Goal: Information Seeking & Learning: Learn about a topic

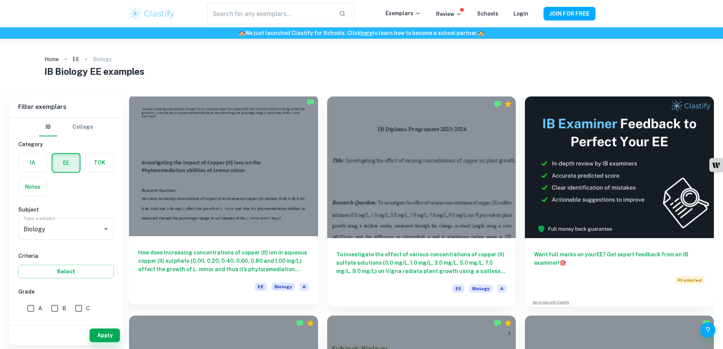
click at [205, 248] on h6 "How does increasing concentrations of copper (II) ion in aqueous copper (II) su…" at bounding box center [223, 260] width 171 height 25
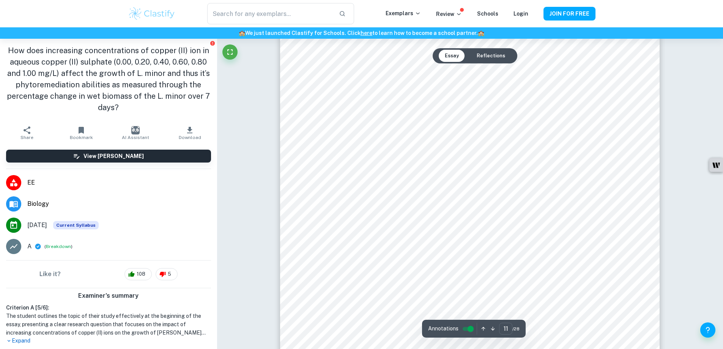
scroll to position [5339, 0]
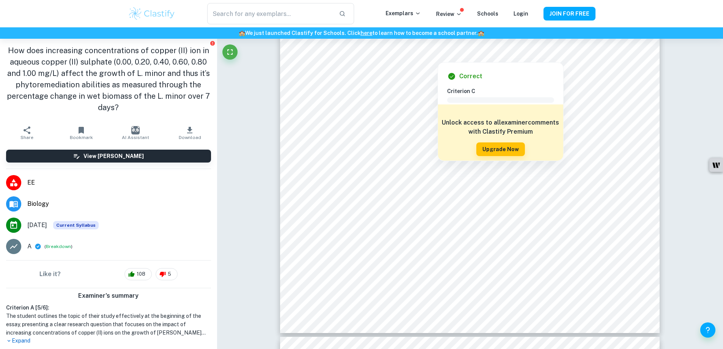
click at [200, 9] on div "​" at bounding box center [281, 13] width 210 height 21
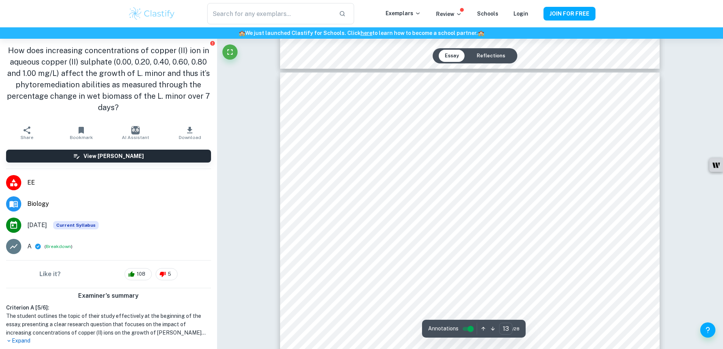
scroll to position [6288, 0]
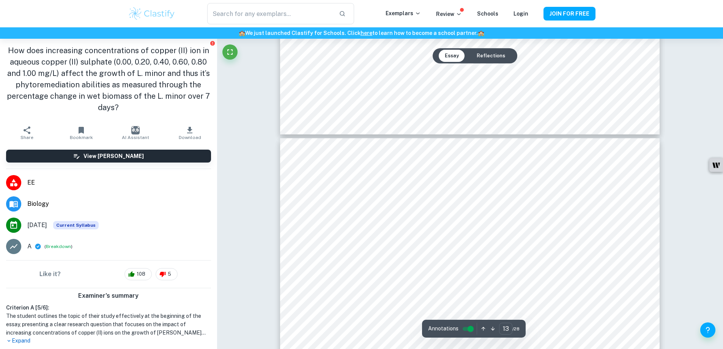
type input "12"
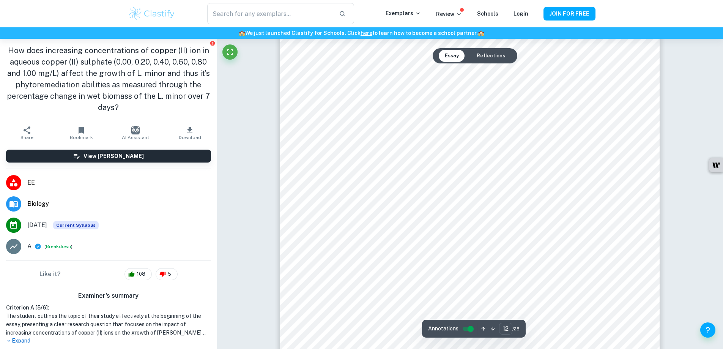
scroll to position [5719, 0]
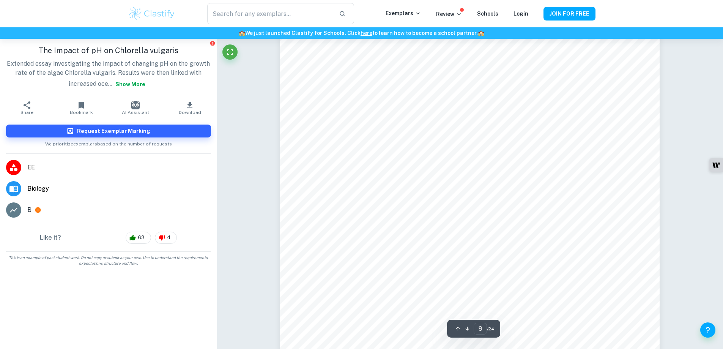
scroll to position [4899, 0]
type input "10"
